Goal: Register for event/course

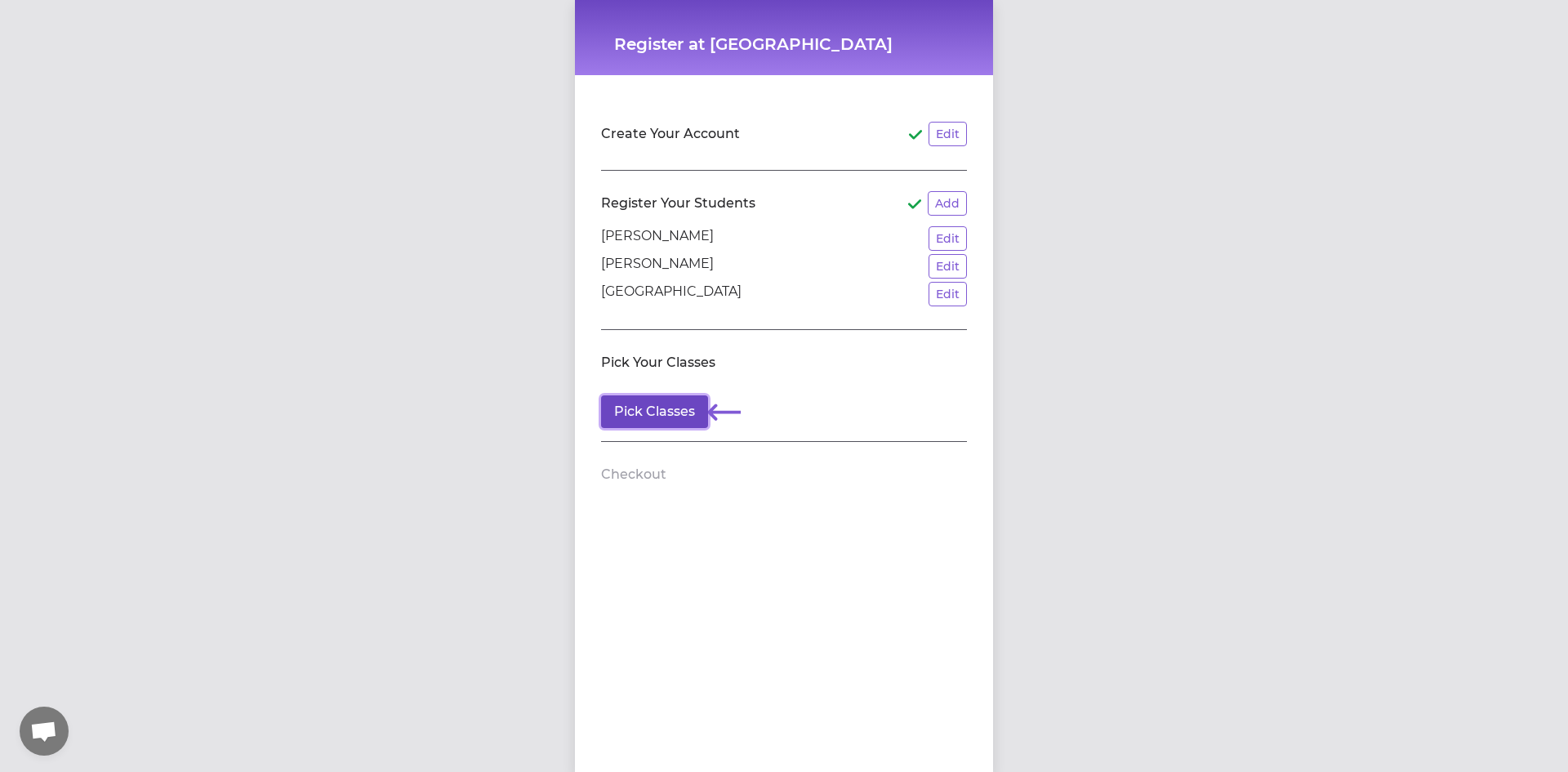
click at [667, 407] on button "Pick Classes" at bounding box center [654, 411] width 107 height 32
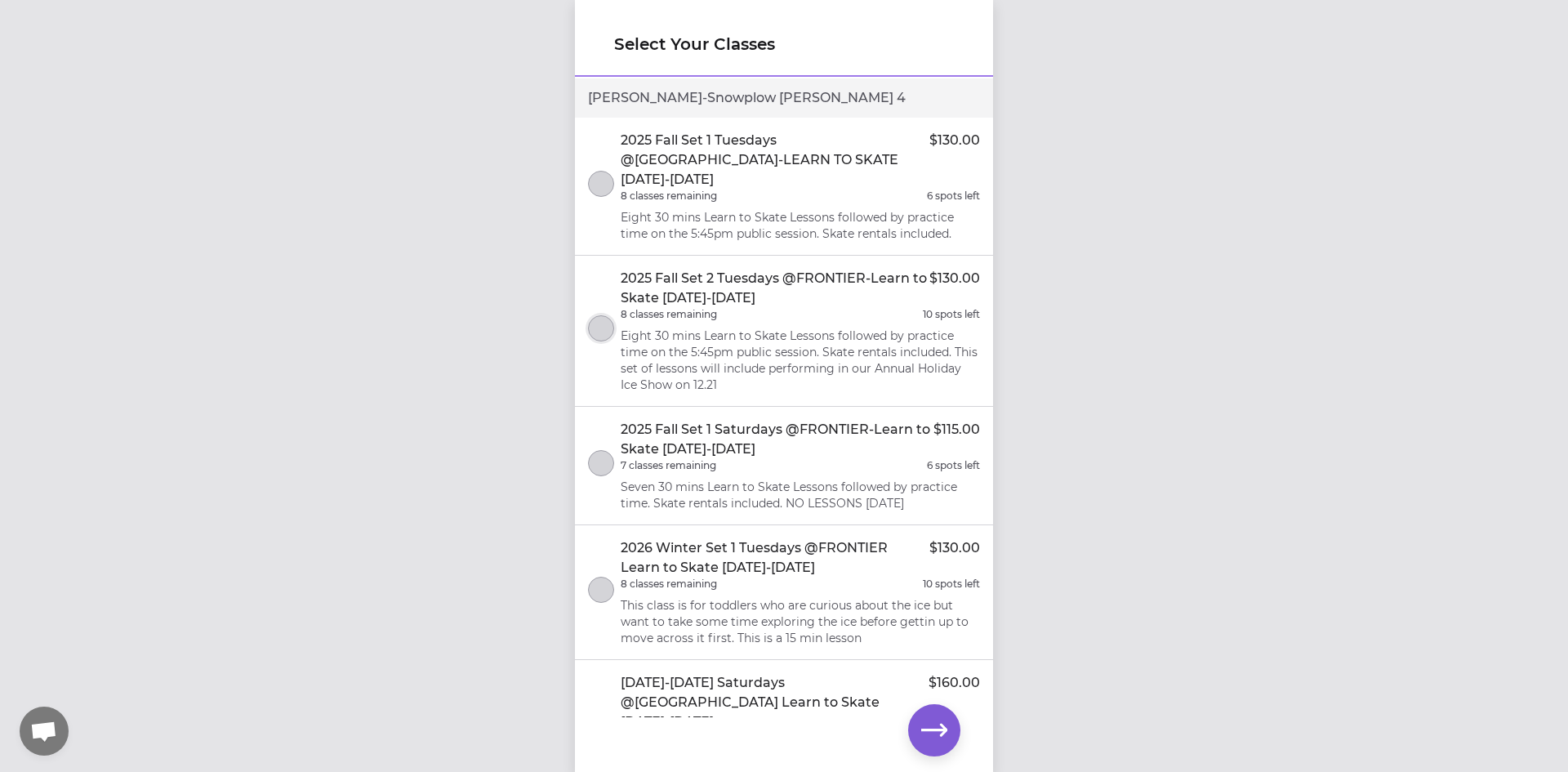
click at [599, 315] on button "select class" at bounding box center [601, 328] width 26 height 26
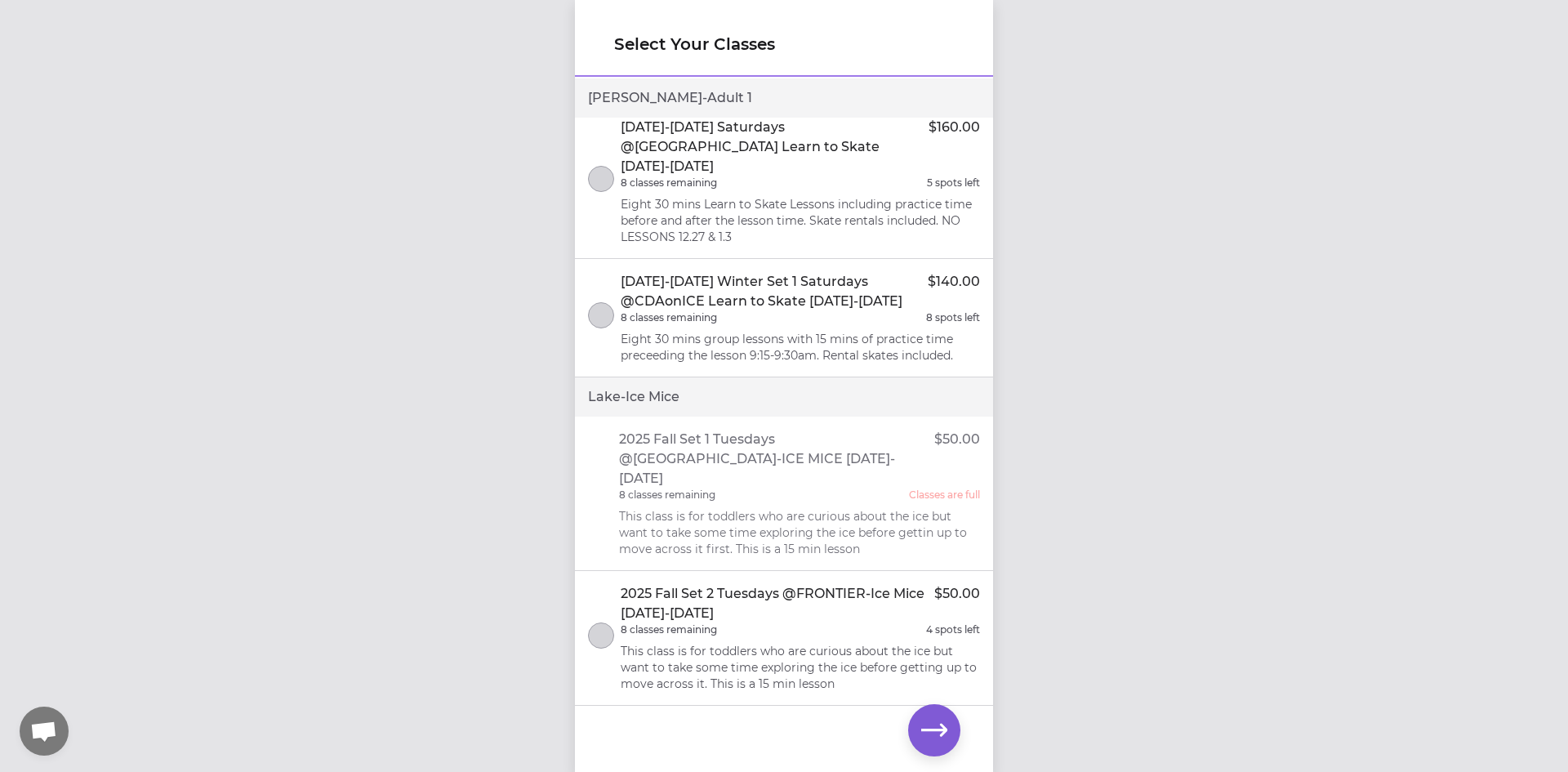
scroll to position [1792, 0]
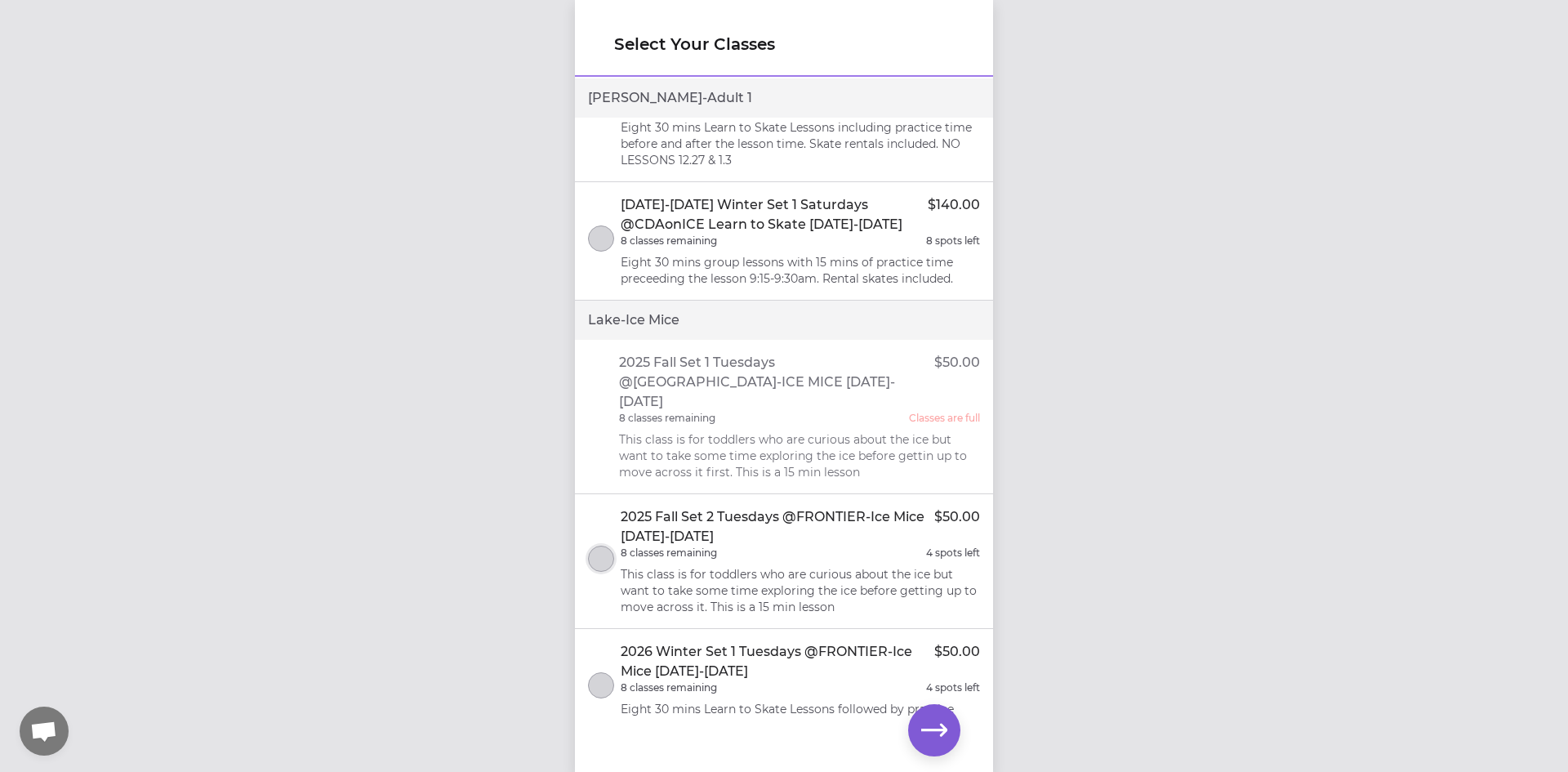
click at [604, 545] on button "select class" at bounding box center [601, 558] width 26 height 26
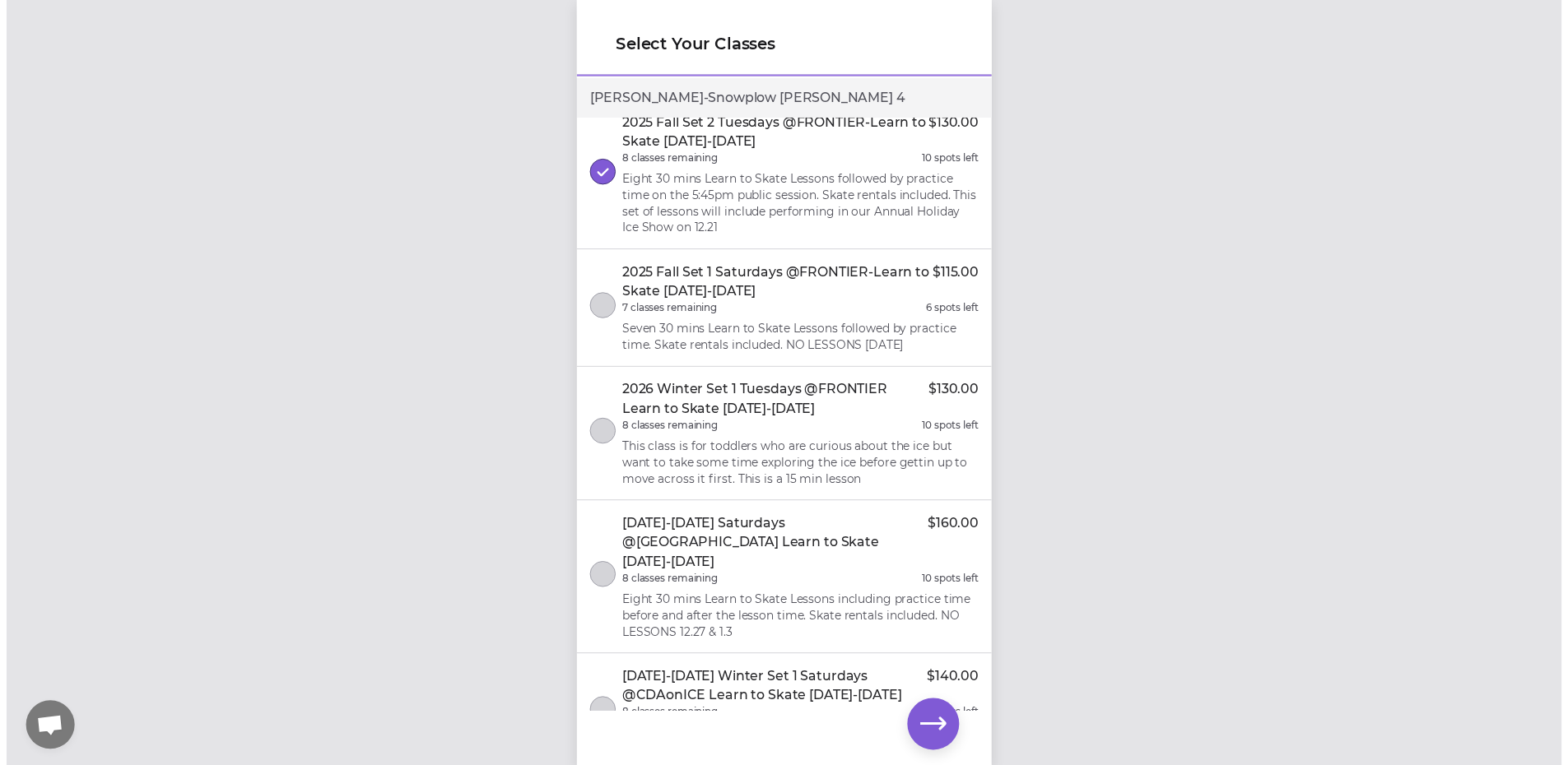
scroll to position [247, 0]
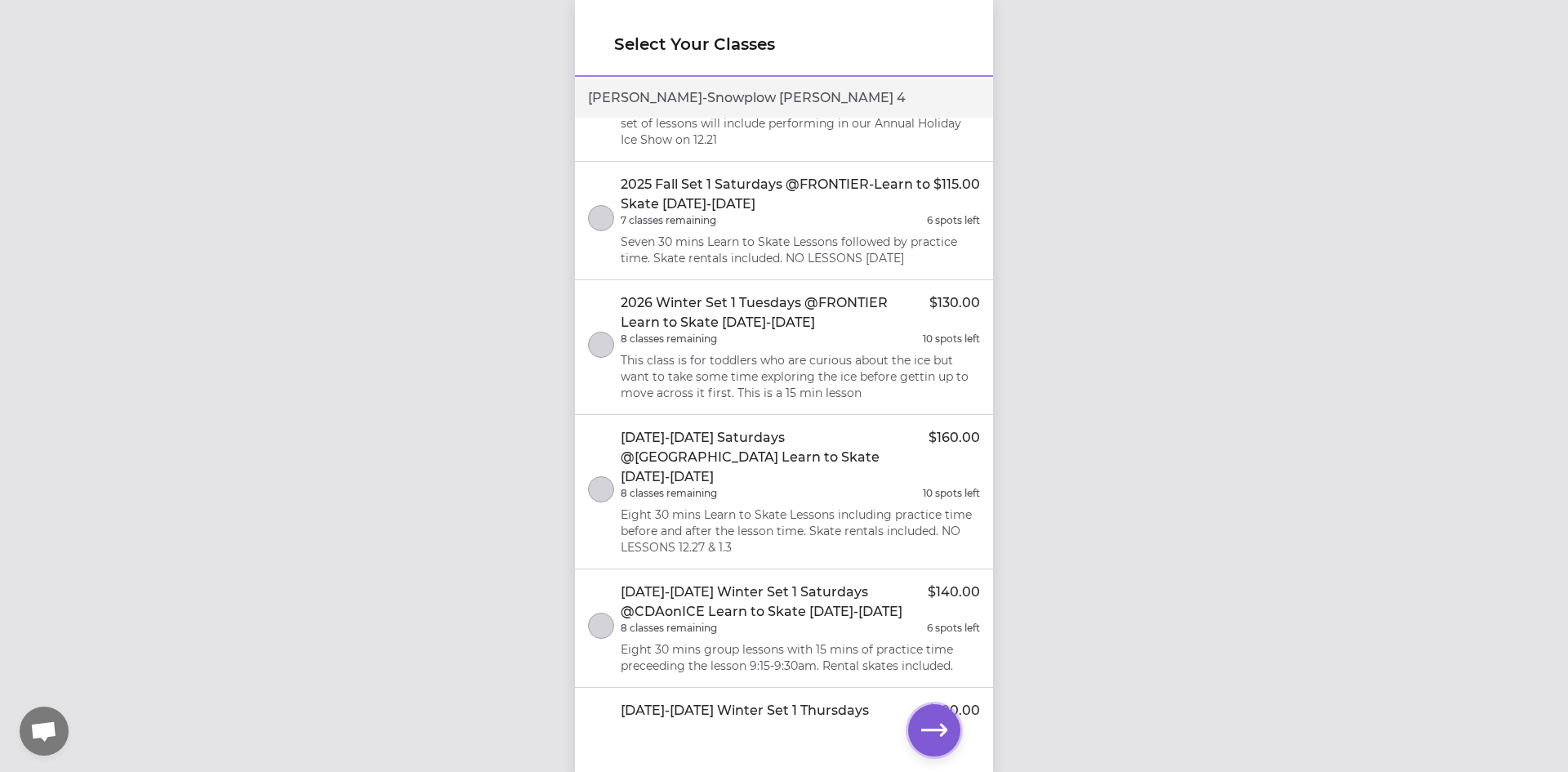
click at [934, 724] on icon "button" at bounding box center [934, 730] width 26 height 26
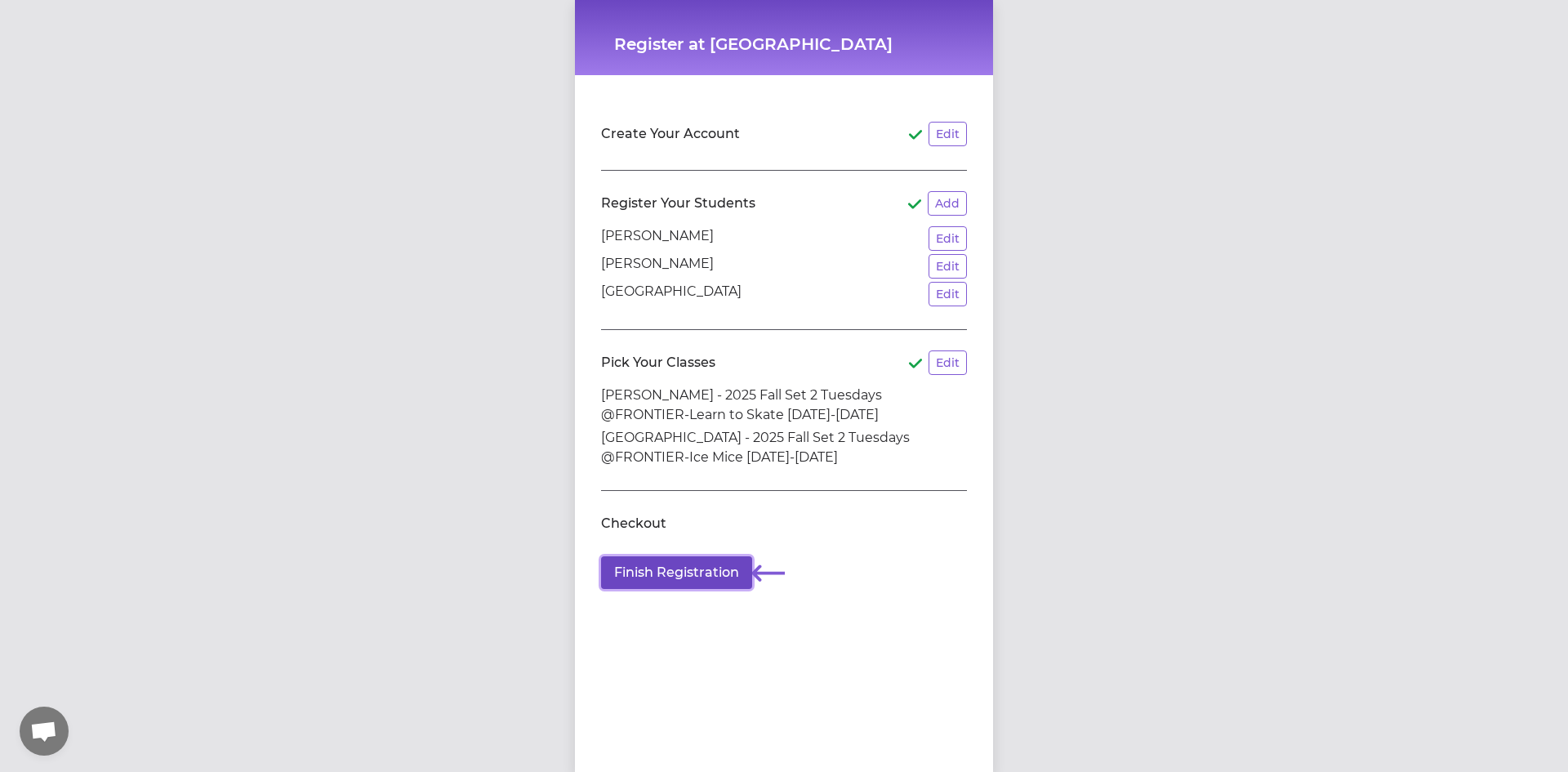
click at [686, 570] on button "Finish Registration" at bounding box center [676, 572] width 151 height 32
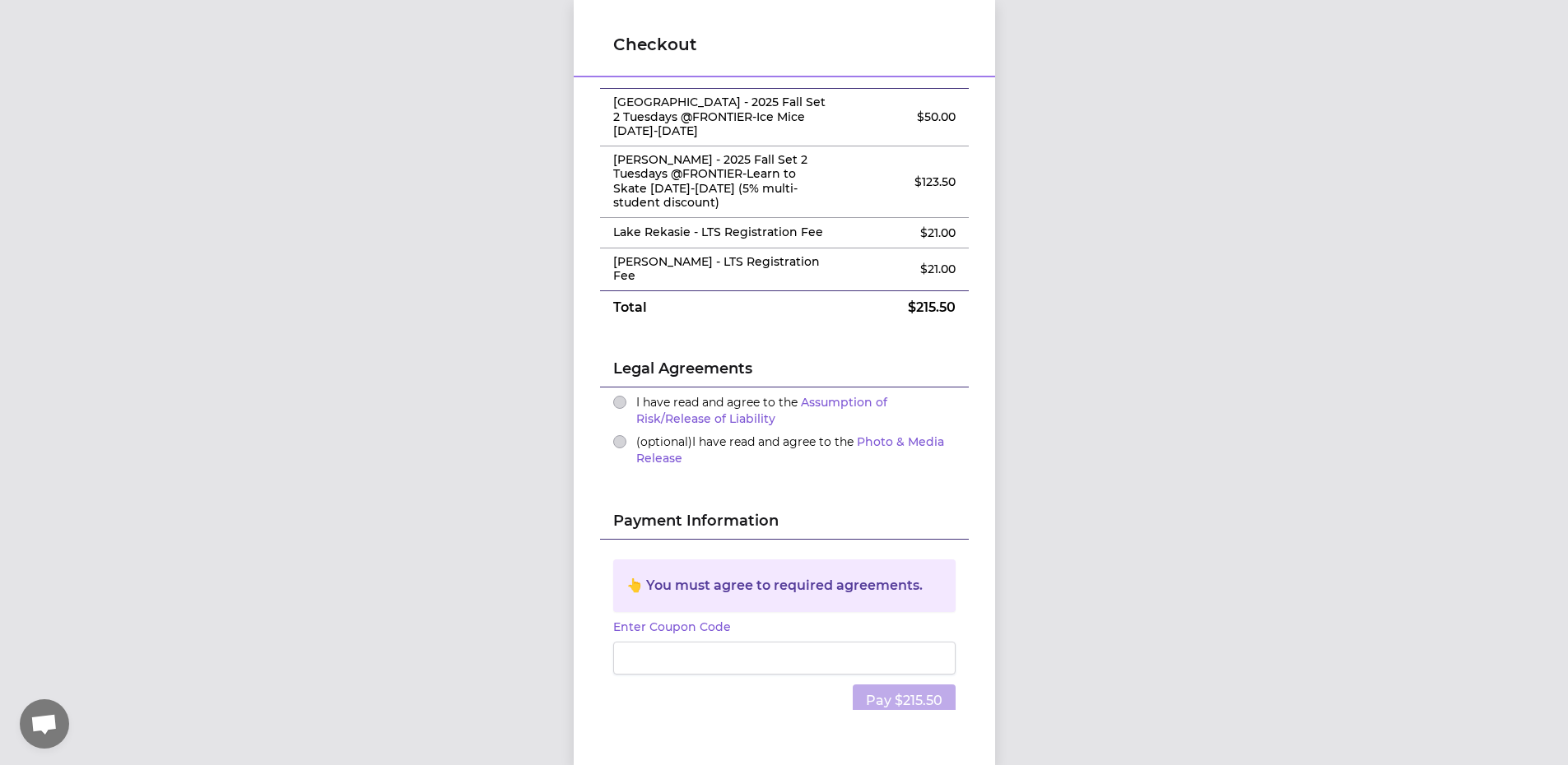
scroll to position [114, 0]
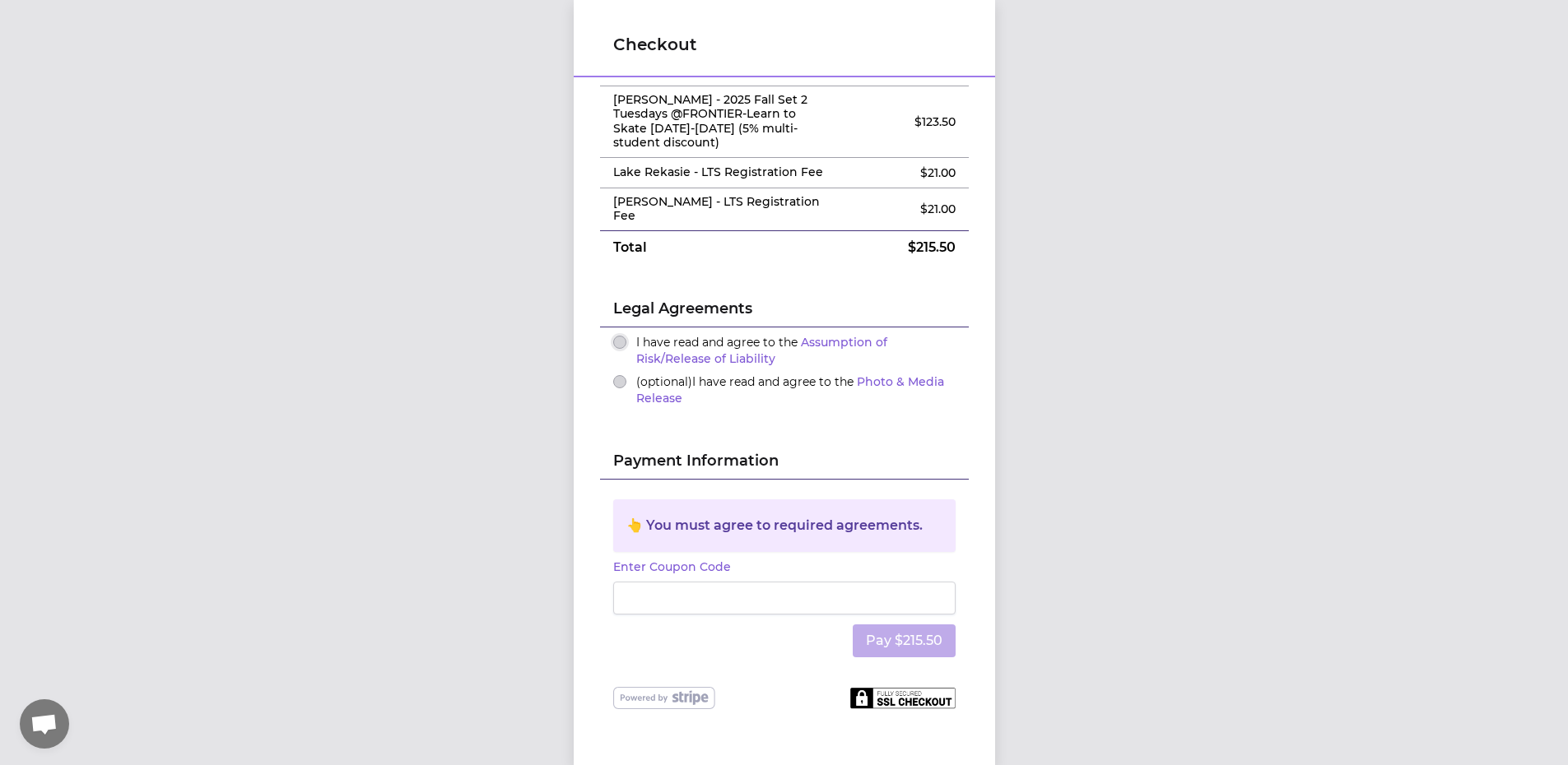
click at [616, 336] on button "I have read and agree to the Assumption of Risk/Release of Liability" at bounding box center [619, 342] width 14 height 14
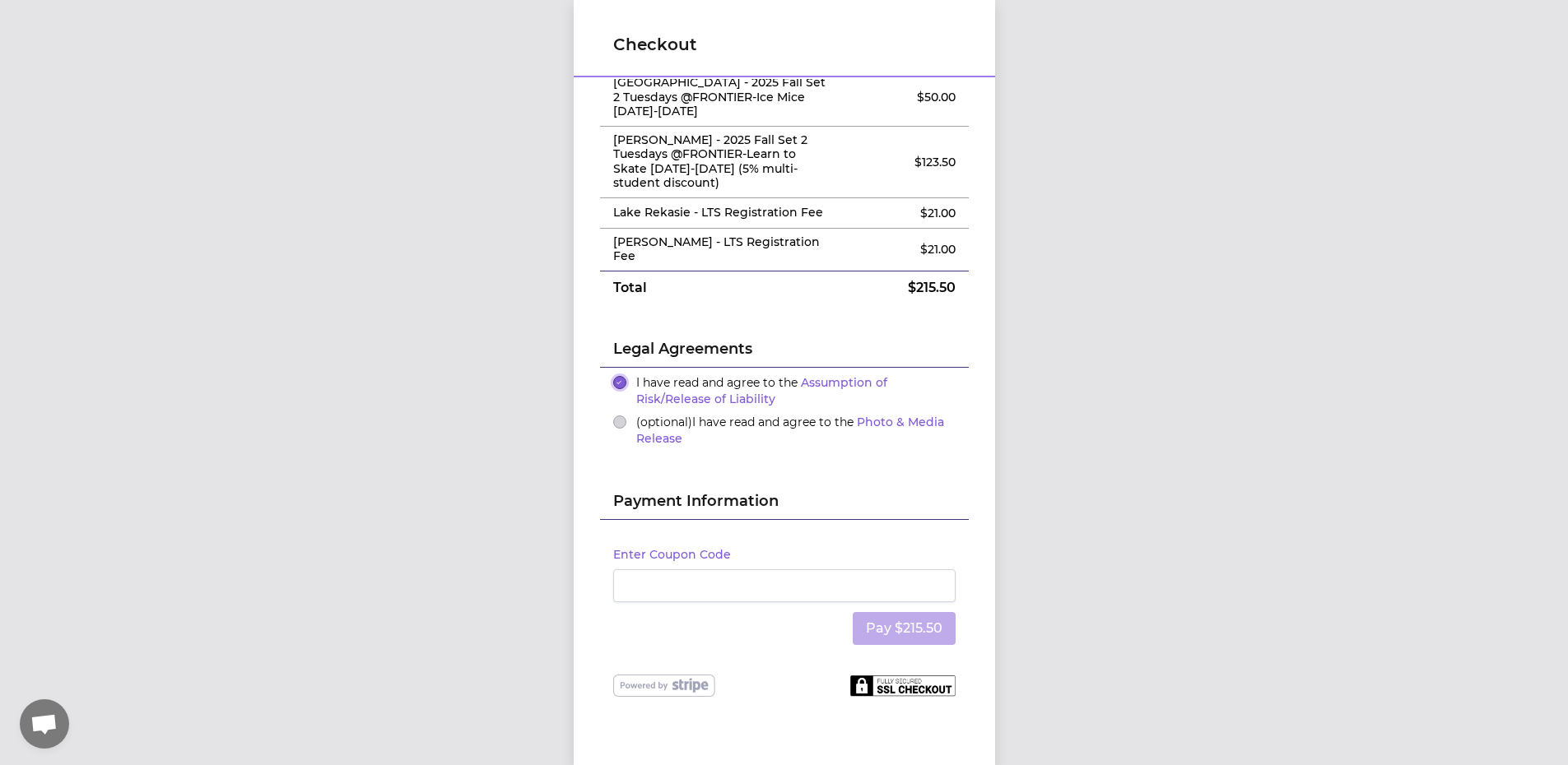
scroll to position [60, 0]
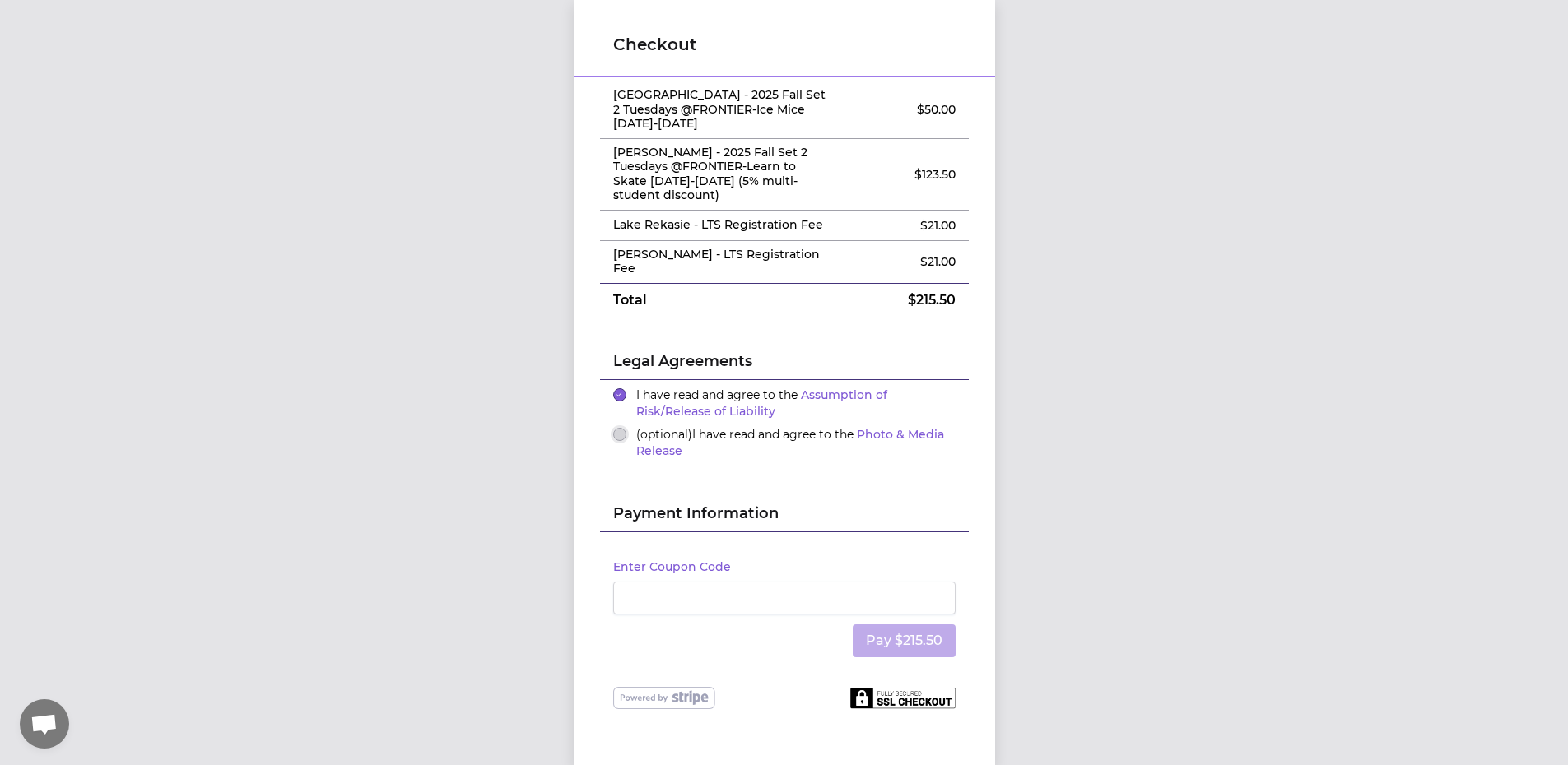
click at [615, 428] on button "(optional) I have read and agree to the Photo & Media Release" at bounding box center [619, 434] width 14 height 14
click at [798, 738] on div "Checkout Order Summary Edit Lake Rekasie - 2025 Fall Set 2 Tuesdays @FRONTIER-I…" at bounding box center [784, 382] width 422 height 765
click at [886, 624] on button "Pay $215.50" at bounding box center [905, 641] width 103 height 32
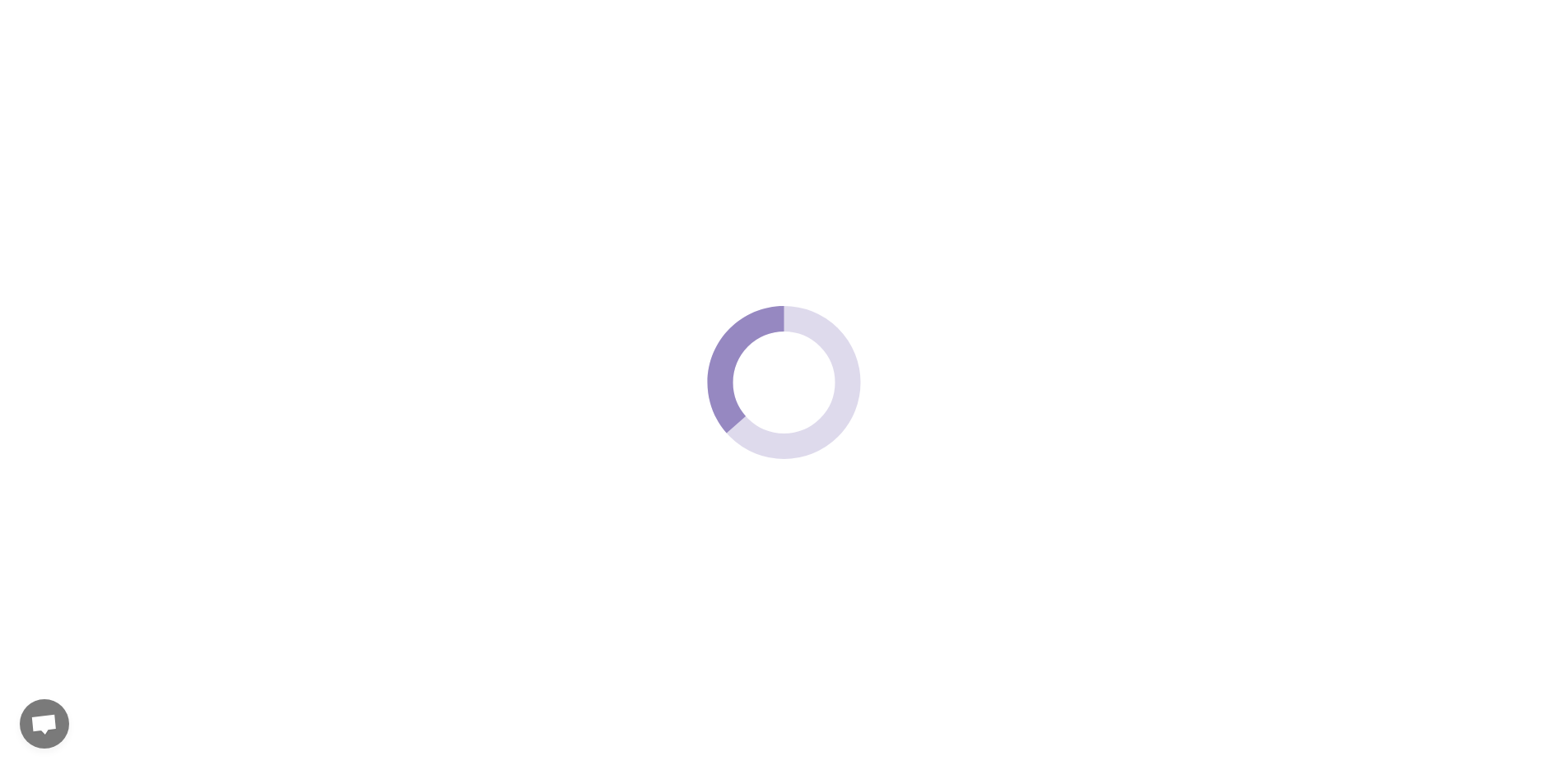
scroll to position [0, 0]
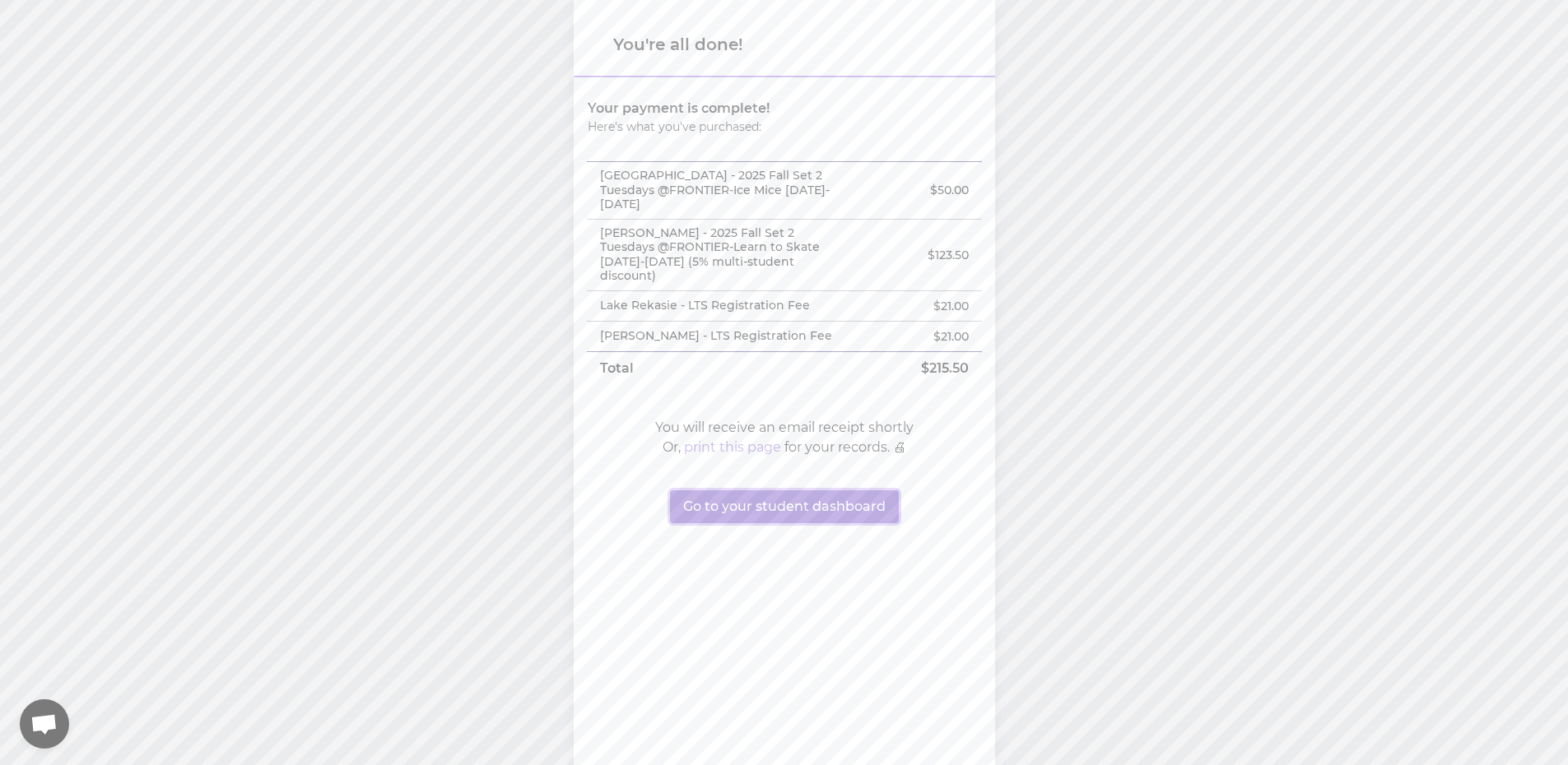
click at [810, 490] on button "Go to your student dashboard" at bounding box center [784, 506] width 228 height 32
